Goal: Navigation & Orientation: Find specific page/section

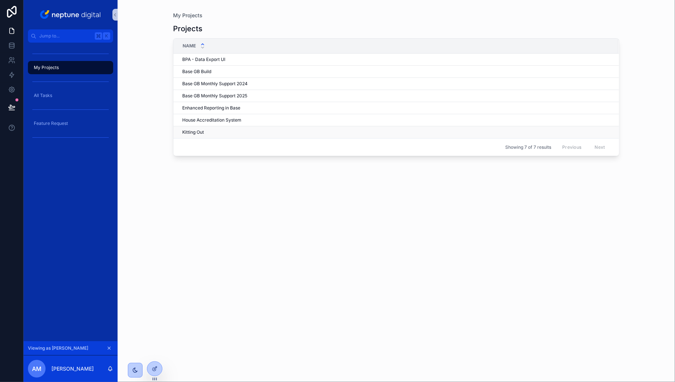
click at [256, 134] on div "Kitting Out Kitting Out" at bounding box center [395, 132] width 427 height 6
click at [269, 119] on div "House Accreditation System House Accreditation System" at bounding box center [395, 120] width 427 height 6
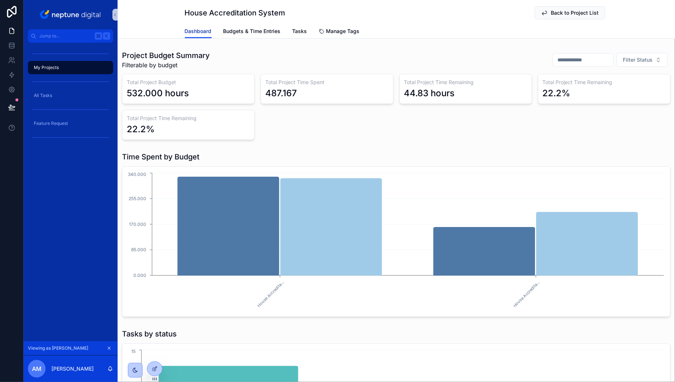
click at [206, 33] on span "Dashboard" at bounding box center [198, 31] width 27 height 7
click at [587, 17] on button "Back to Project List" at bounding box center [569, 12] width 71 height 13
